Goal: Book appointment/travel/reservation

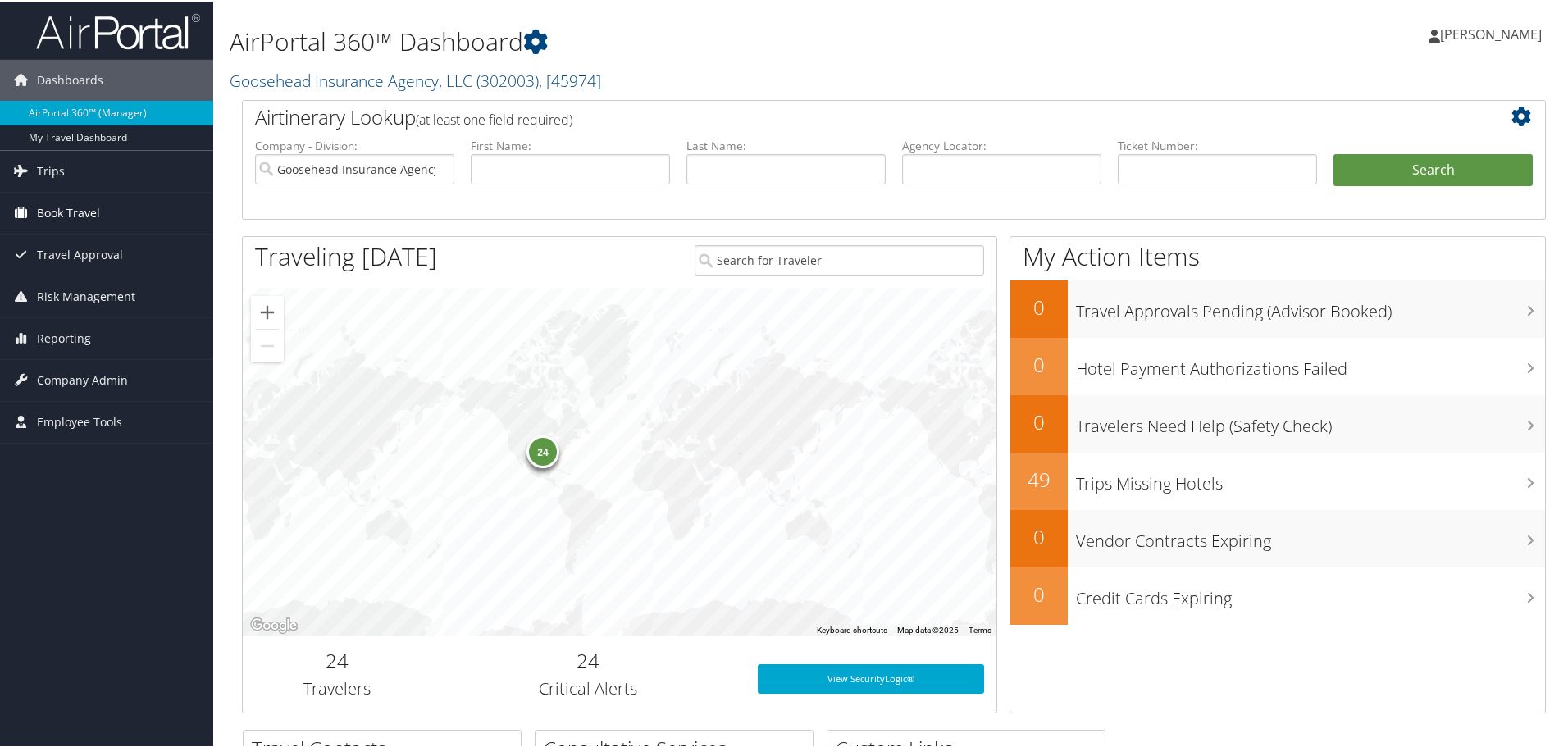
click at [87, 202] on span "Book Travel" at bounding box center [68, 211] width 63 height 41
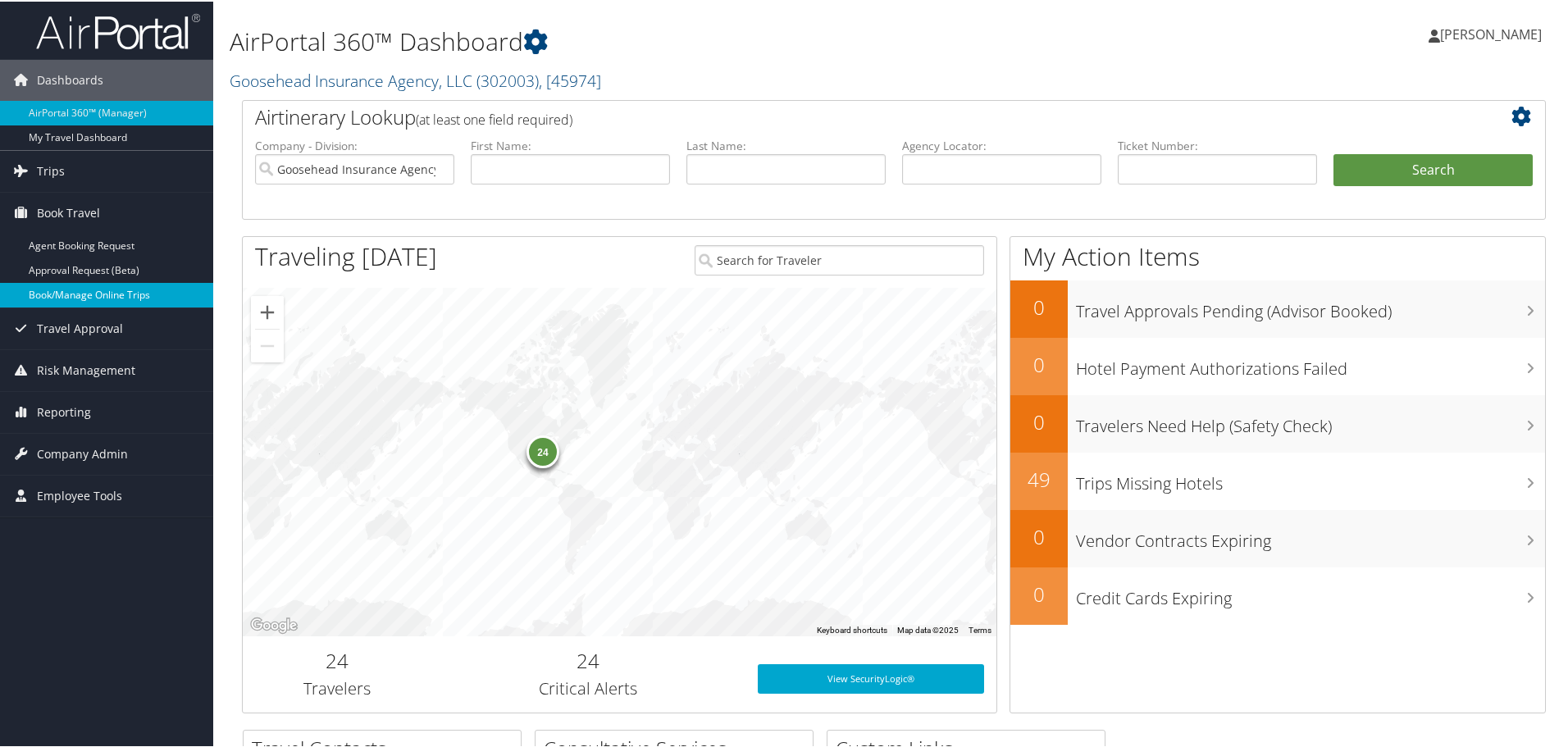
click at [142, 298] on link "Book/Manage Online Trips" at bounding box center [107, 294] width 213 height 25
